Goal: Task Accomplishment & Management: Use online tool/utility

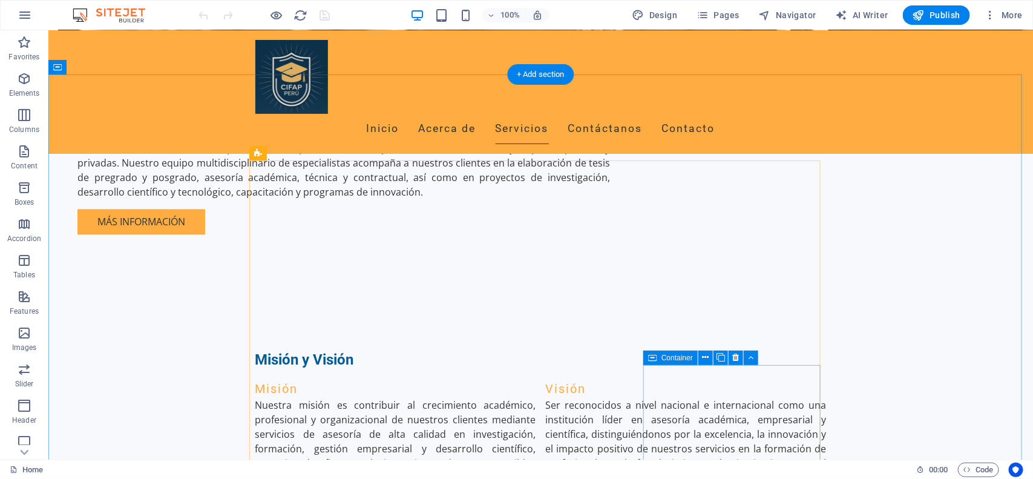
scroll to position [1059, 0]
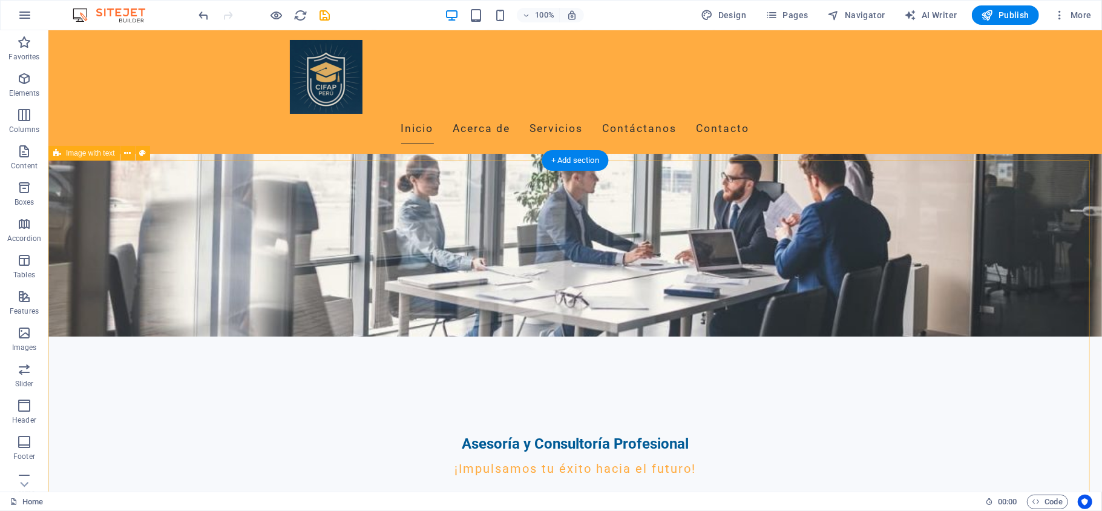
scroll to position [0, 0]
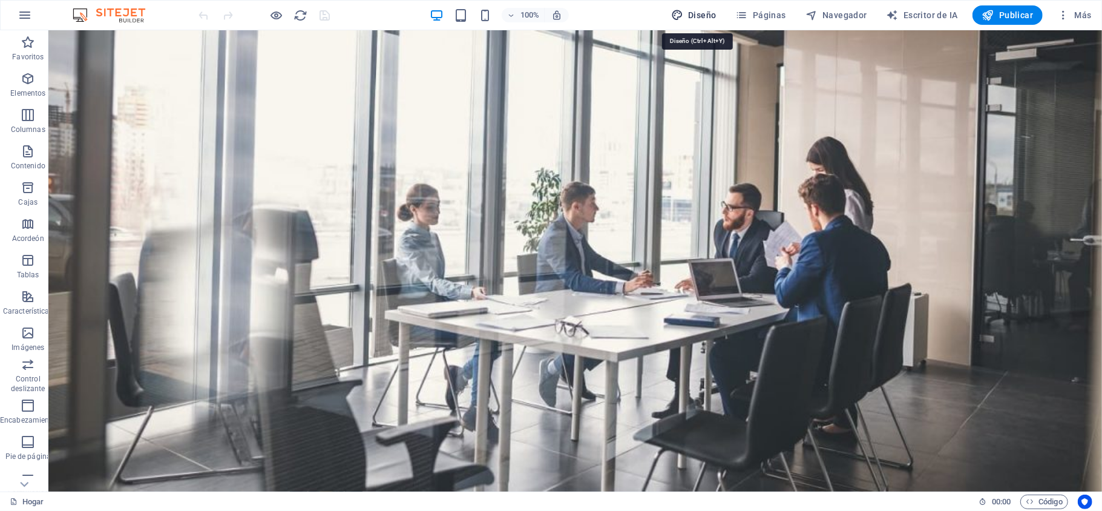
click at [698, 10] on font "Diseño" at bounding box center [702, 15] width 28 height 10
select select "px"
select select "200"
select select "px"
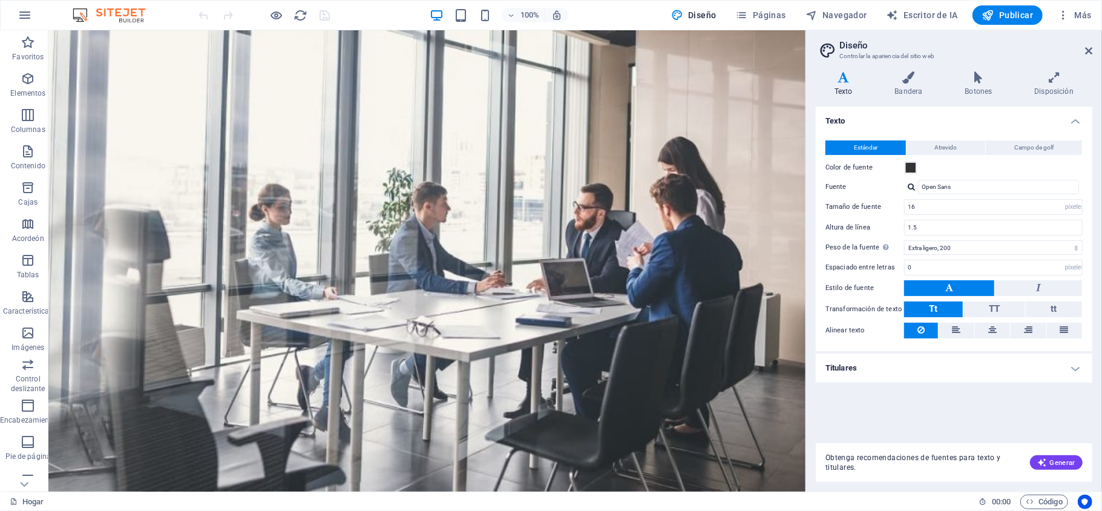
click at [831, 46] on icon at bounding box center [827, 50] width 18 height 17
click at [1088, 51] on icon at bounding box center [1088, 51] width 7 height 10
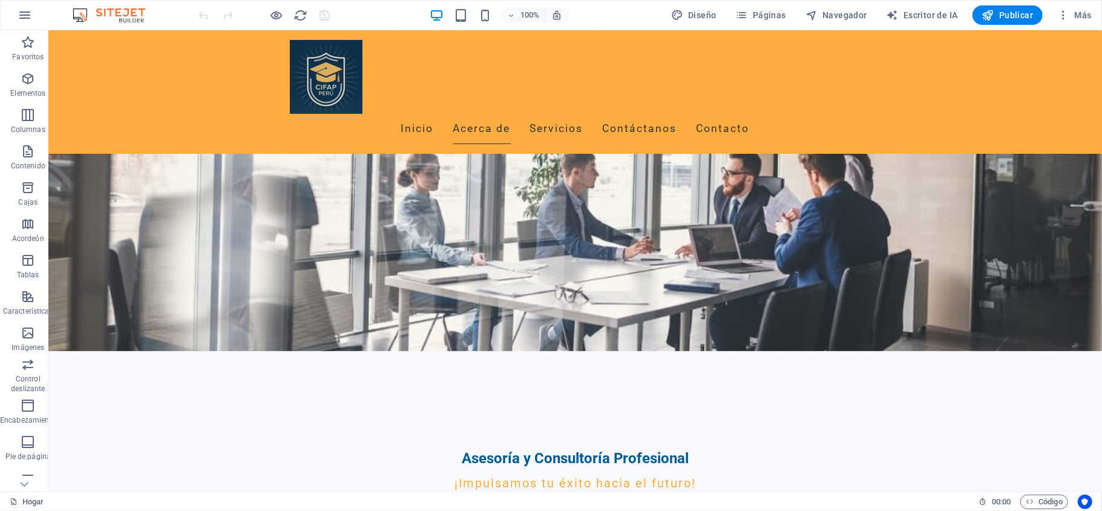
scroll to position [128, 0]
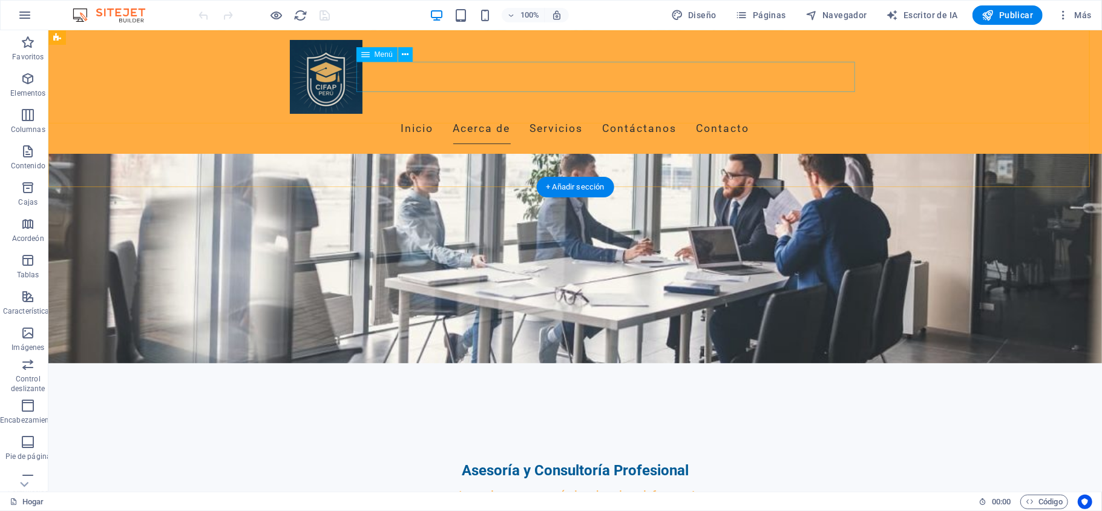
click at [582, 113] on nav "Inicio Acerca de Servicios Contáctanos Contacto" at bounding box center [574, 128] width 571 height 30
click at [586, 113] on nav "Inicio Acerca de Servicios Contáctanos Contacto" at bounding box center [574, 128] width 571 height 30
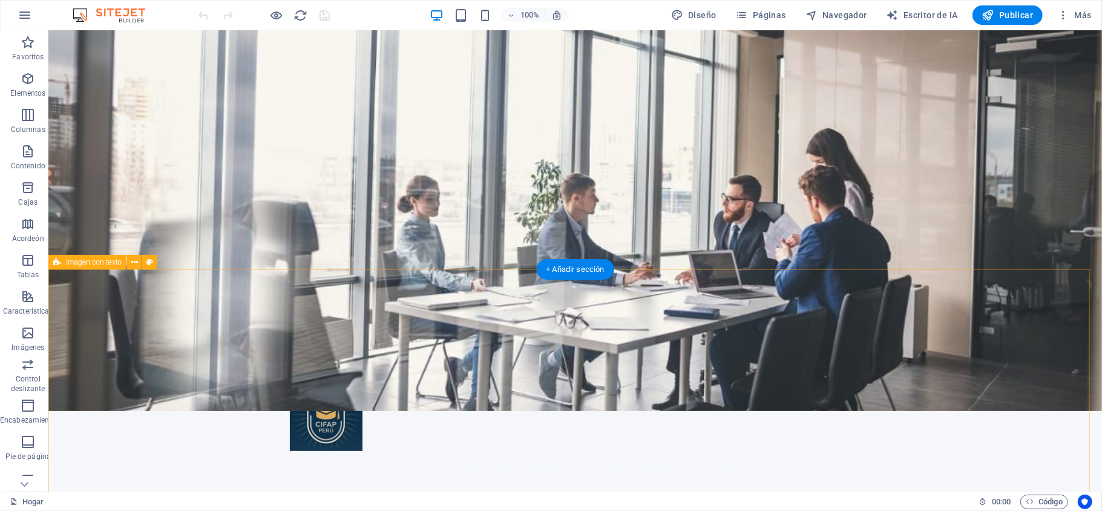
scroll to position [0, 0]
